Goal: Task Accomplishment & Management: Manage account settings

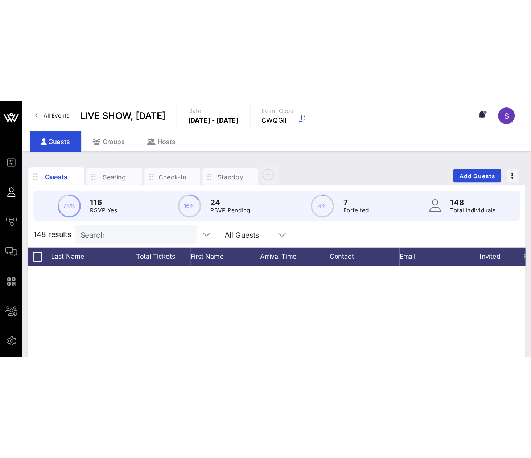
scroll to position [2535, 0]
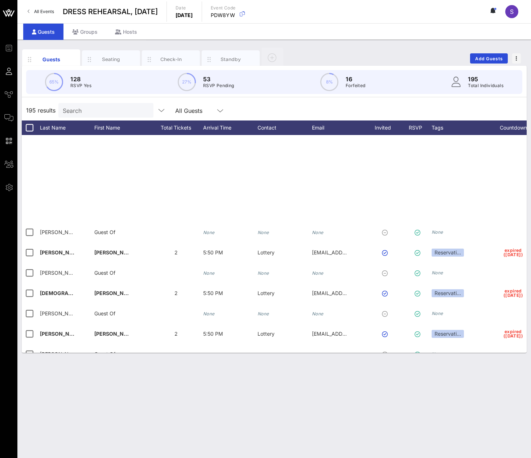
scroll to position [2503, 0]
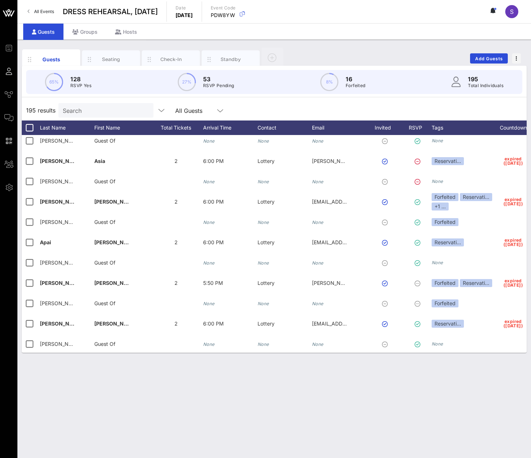
drag, startPoint x: 352, startPoint y: 105, endPoint x: 347, endPoint y: 114, distance: 10.2
click at [353, 105] on div "195 results Search All Guests" at bounding box center [274, 110] width 505 height 20
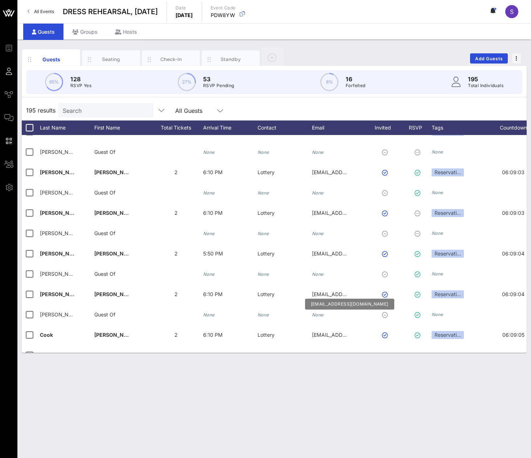
scroll to position [3169, 0]
